Goal: Task Accomplishment & Management: Use online tool/utility

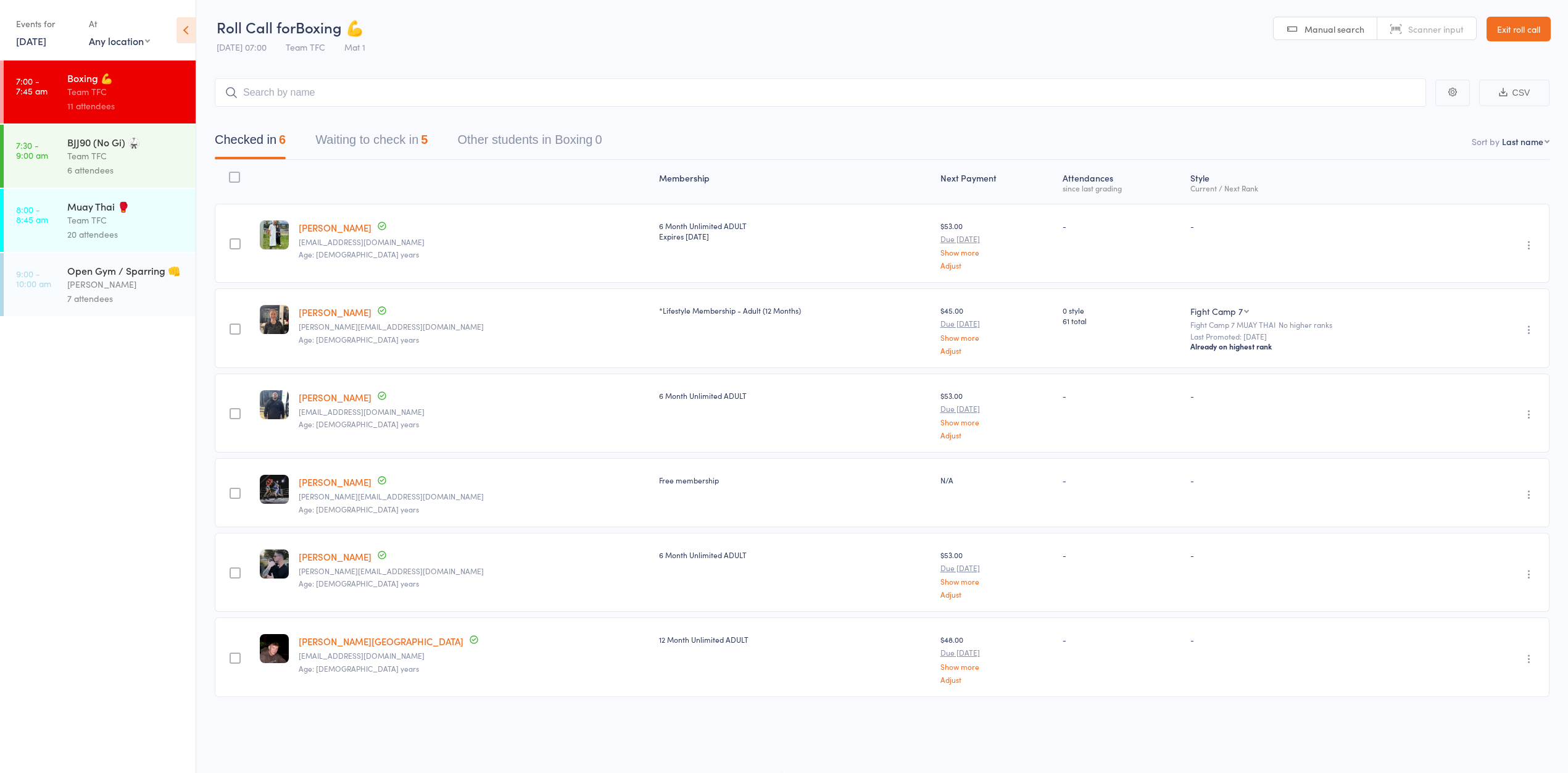
click at [575, 42] on header "Roll Call for Boxing 💪 11 Oct 07:00 Team TFC Mat 1 Manual search Scanner input …" at bounding box center [882, 29] width 1371 height 61
click at [675, 47] on header "Roll Call for Boxing 💪 11 Oct 07:00 Team TFC Mat 1 Manual search Scanner input …" at bounding box center [882, 30] width 1371 height 61
click at [655, 12] on header "Roll Call for Boxing 💪 11 Oct 07:00 Team TFC Mat 1 Manual search Scanner input …" at bounding box center [882, 30] width 1371 height 61
click at [376, 138] on button "Waiting to check in 2" at bounding box center [371, 143] width 112 height 32
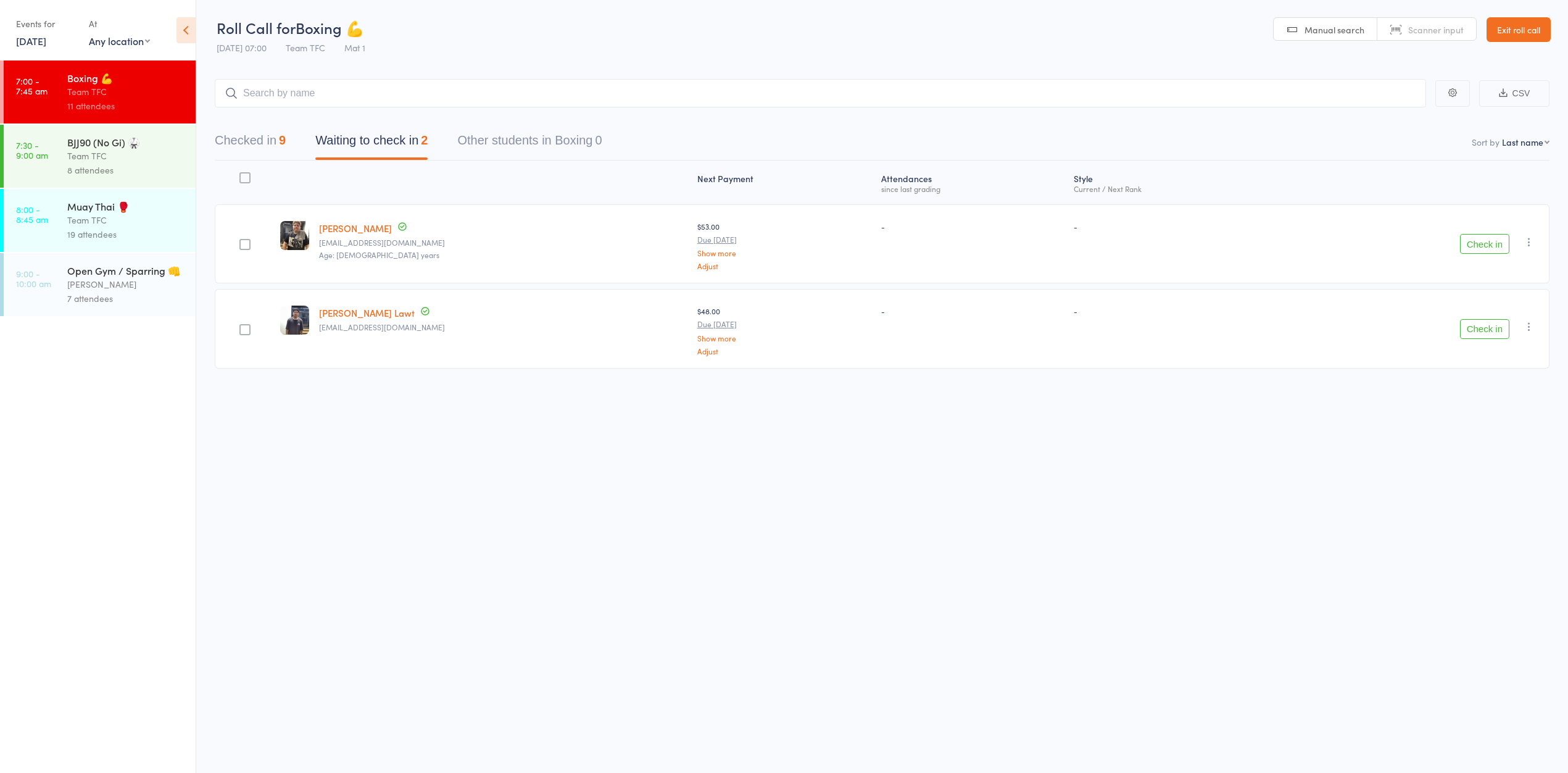
click at [1473, 239] on button "Check in" at bounding box center [1484, 244] width 49 height 20
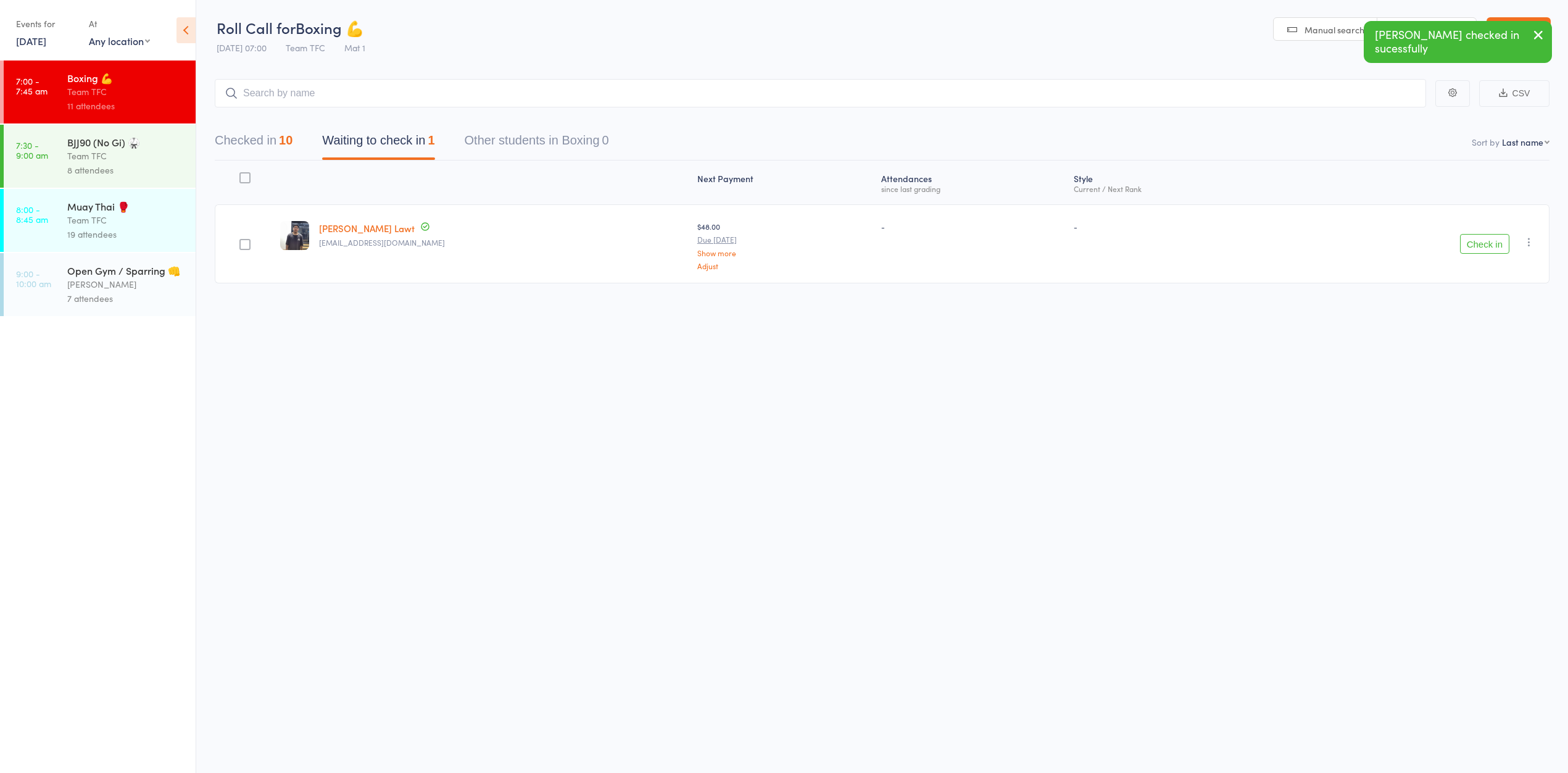
click at [263, 139] on button "Checked in 10" at bounding box center [253, 143] width 77 height 32
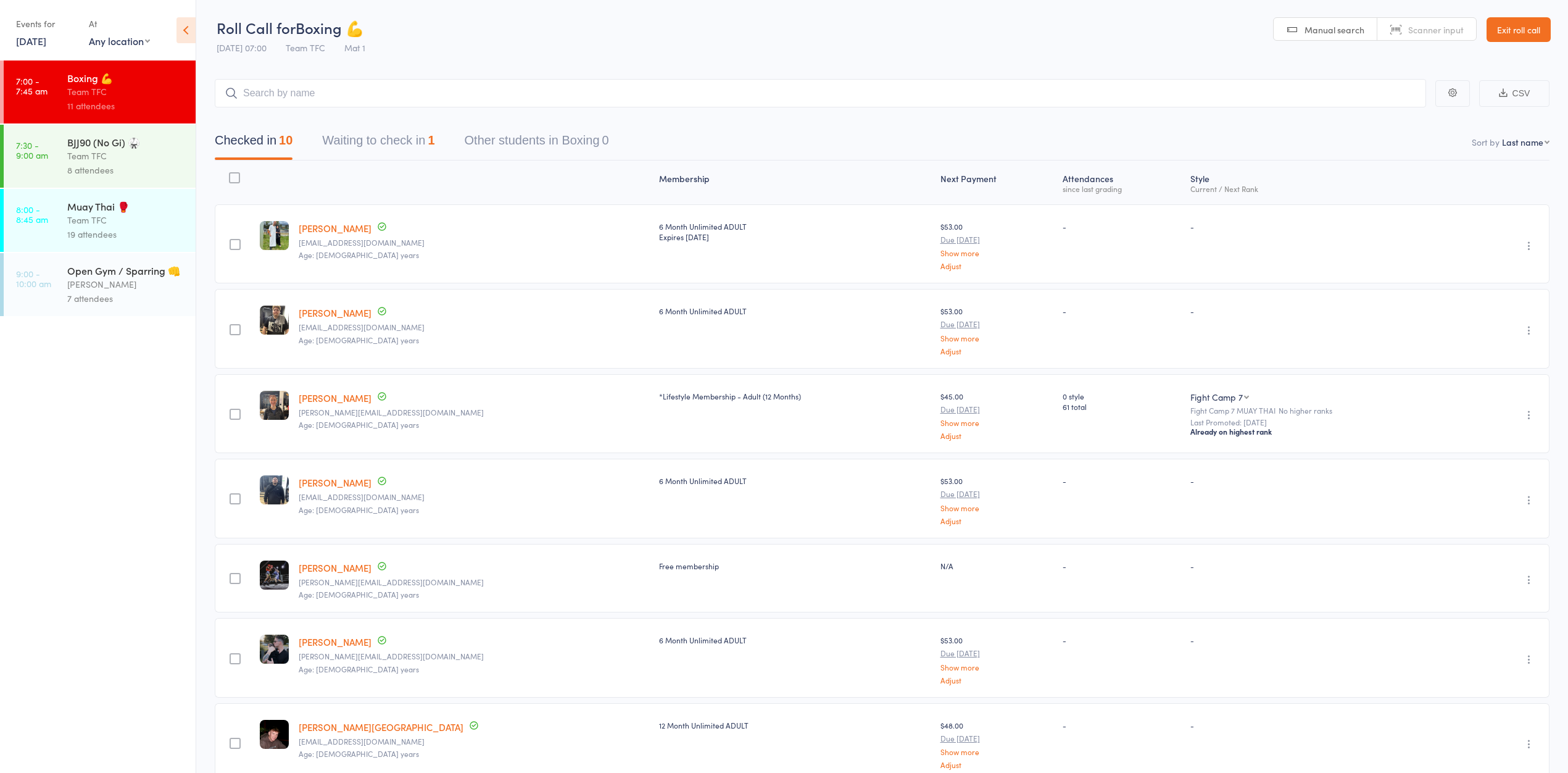
click at [349, 144] on button "Waiting to check in 1" at bounding box center [378, 143] width 112 height 32
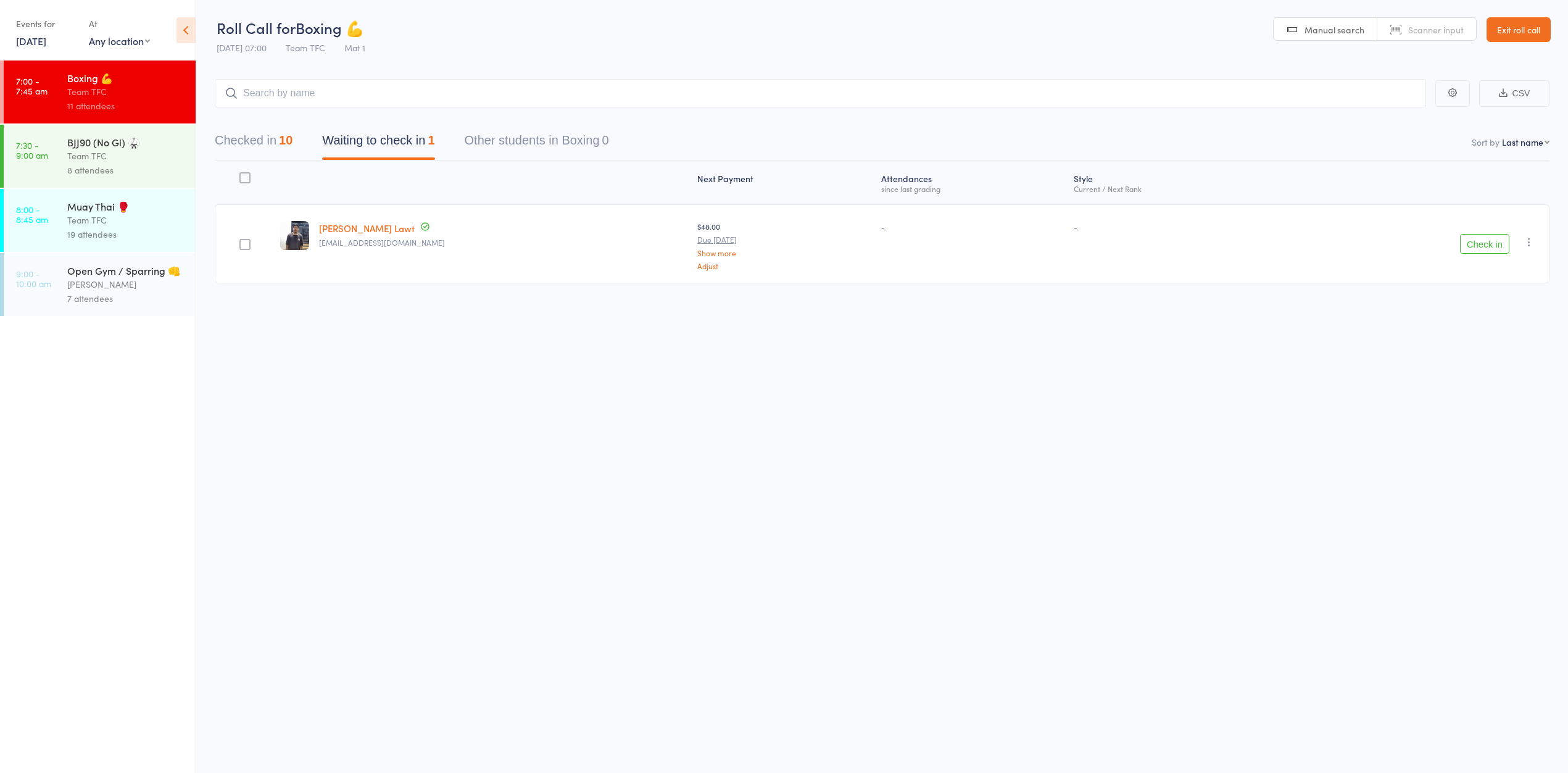
click at [345, 229] on link "[PERSON_NAME] Lawt" at bounding box center [366, 228] width 96 height 13
click at [1472, 245] on button "Check in" at bounding box center [1484, 244] width 49 height 20
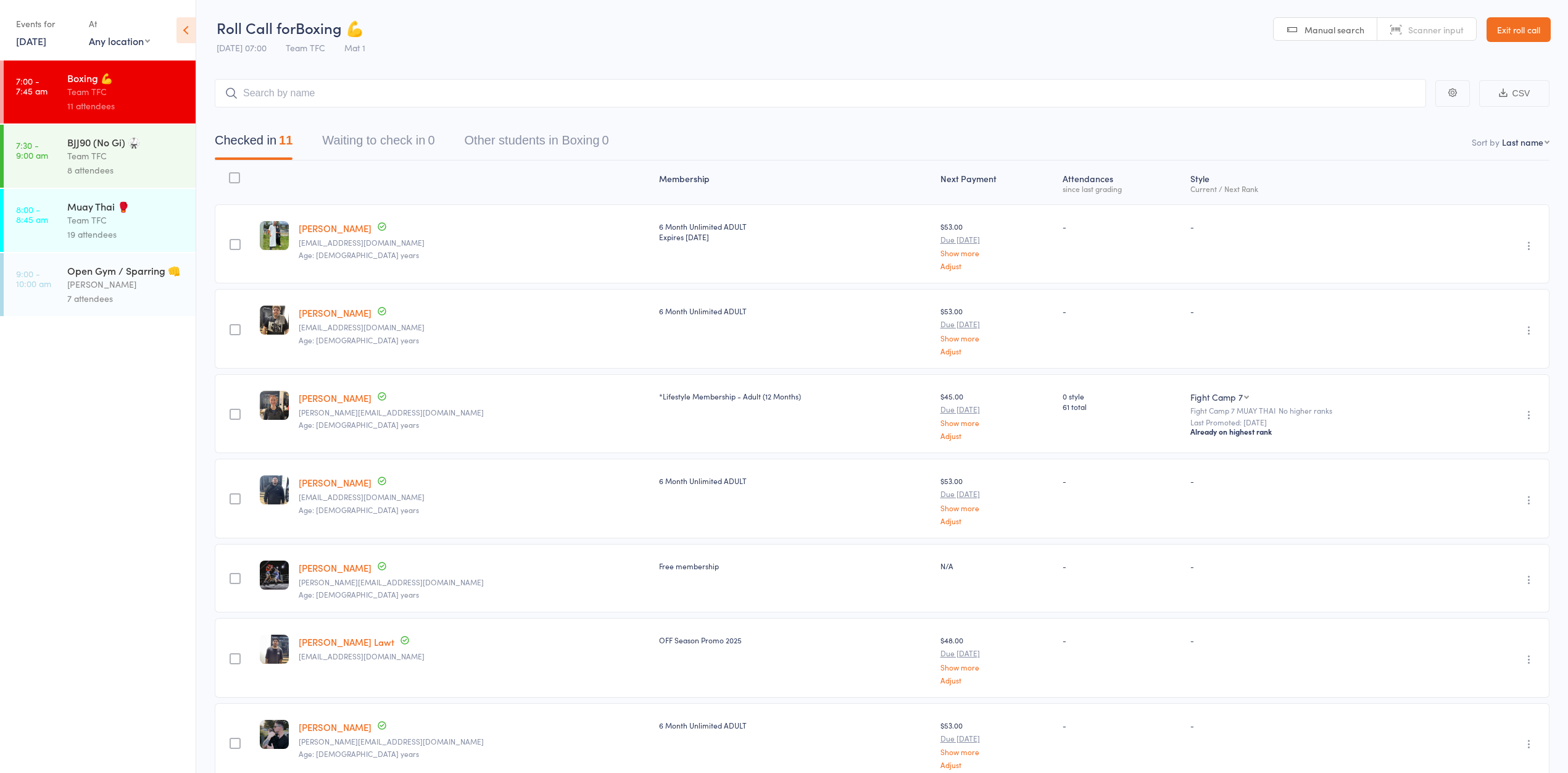
click at [156, 449] on ul "7:00 - 7:45 am Boxing 💪 Team TFC 11 attendees 7:30 - 9:00 am BJJ90 (No Gi) 🥋 Te…" at bounding box center [97, 416] width 196 height 712
click at [1524, 30] on link "Exit roll call" at bounding box center [1518, 30] width 64 height 25
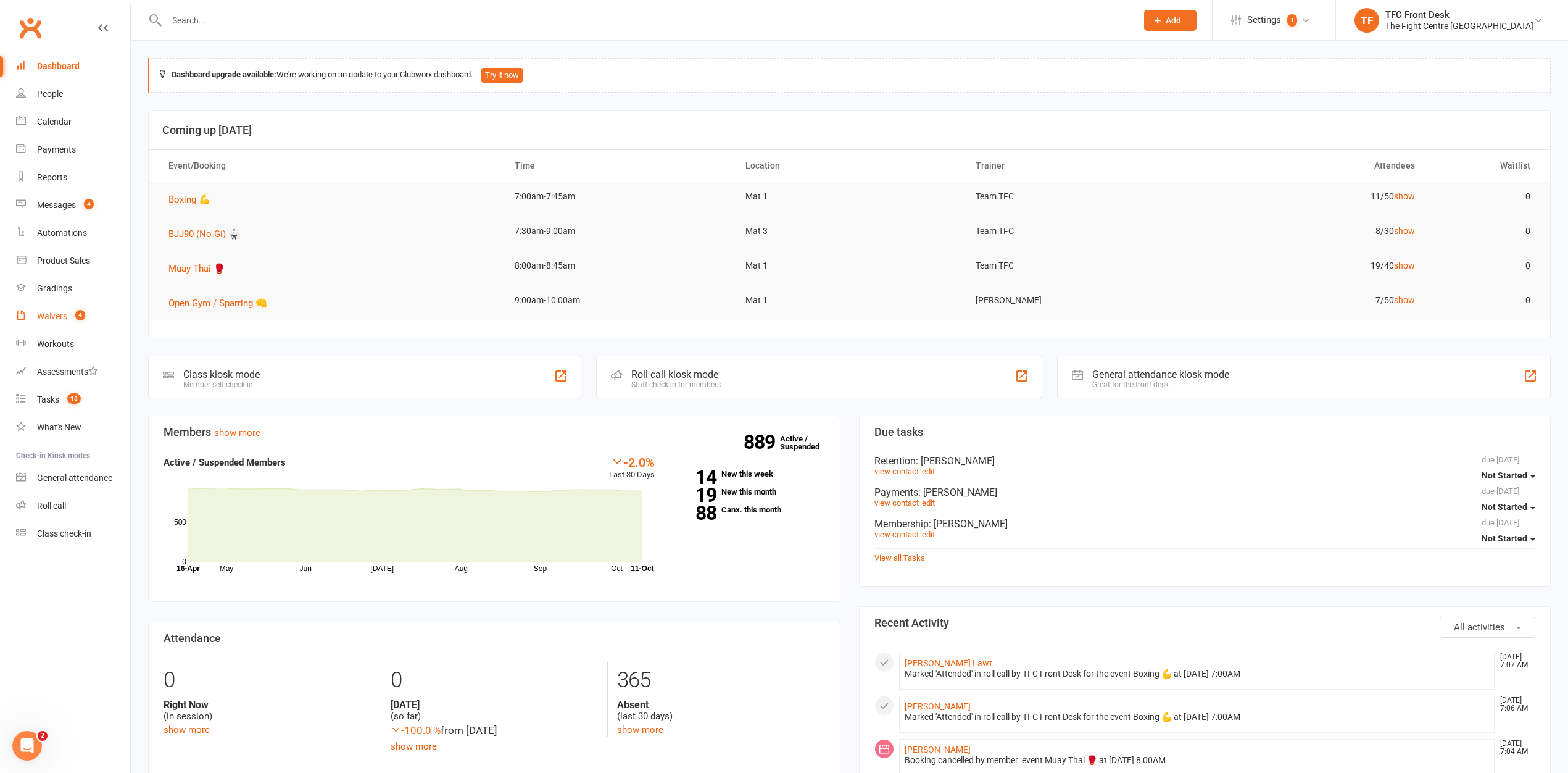
click at [49, 316] on div "Waivers" at bounding box center [52, 317] width 30 height 10
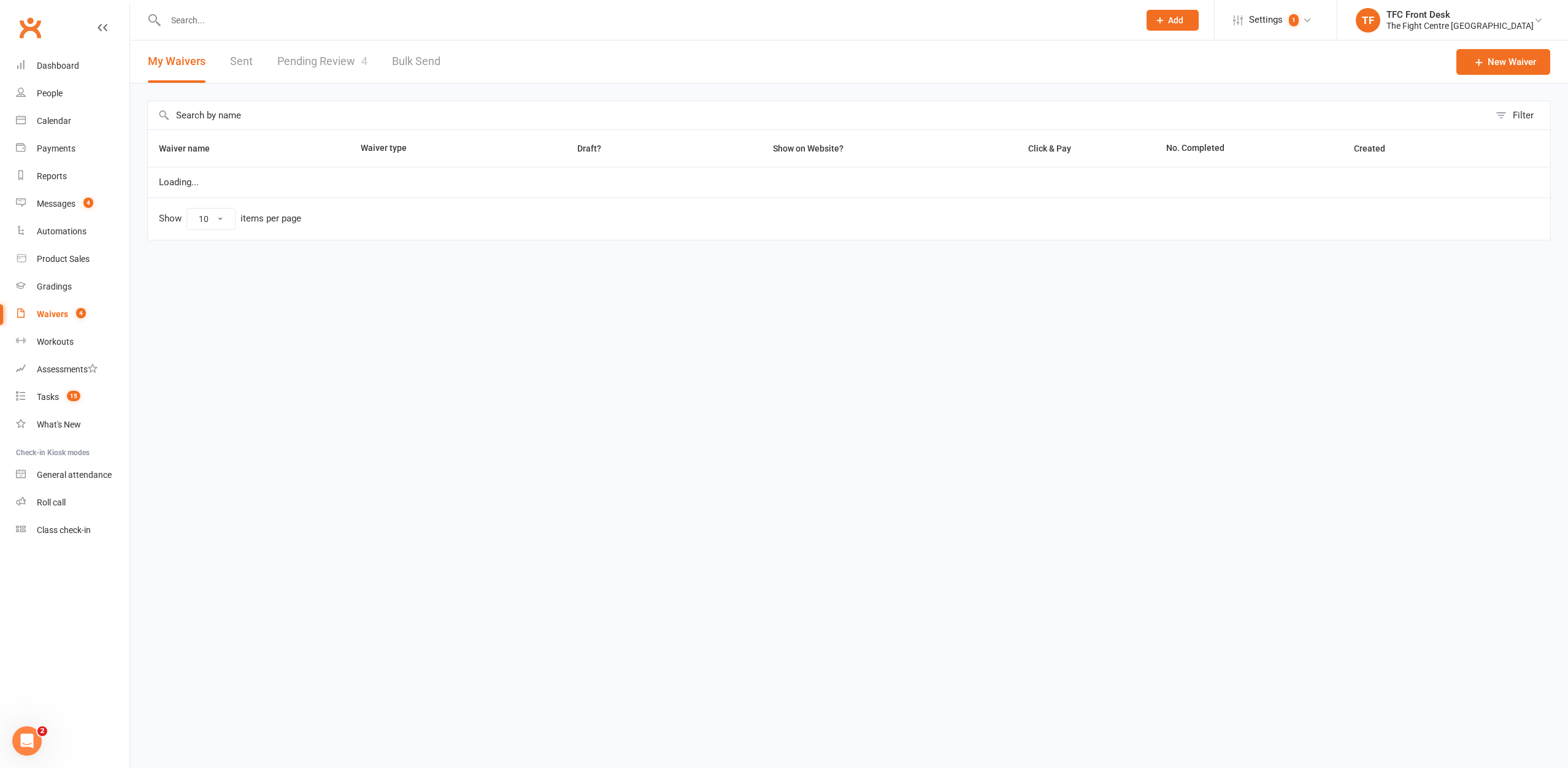
click at [330, 63] on link "Pending Review 4" at bounding box center [322, 61] width 90 height 42
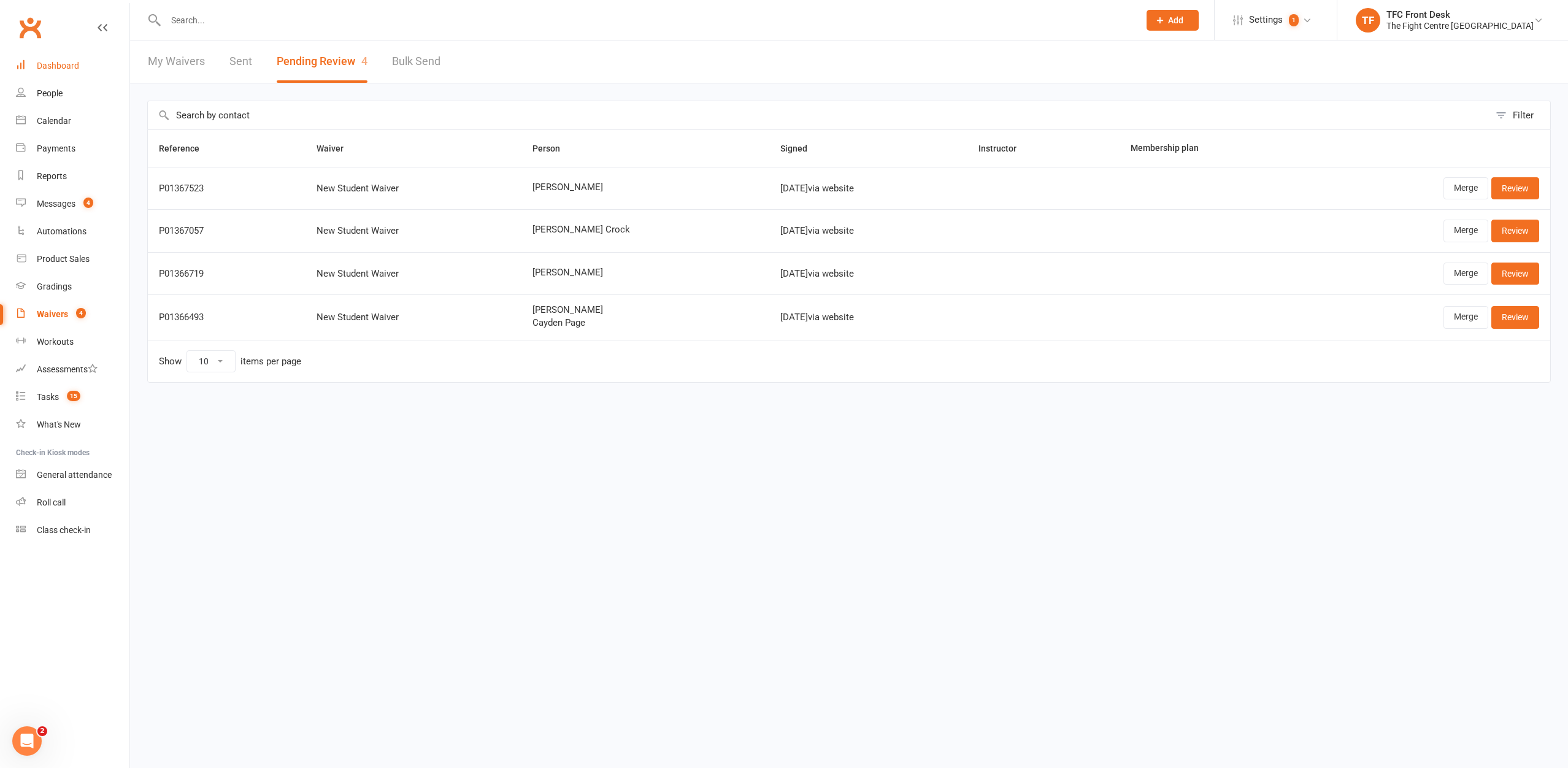
click at [69, 65] on div "Dashboard" at bounding box center [57, 65] width 42 height 10
